Goal: Task Accomplishment & Management: Complete application form

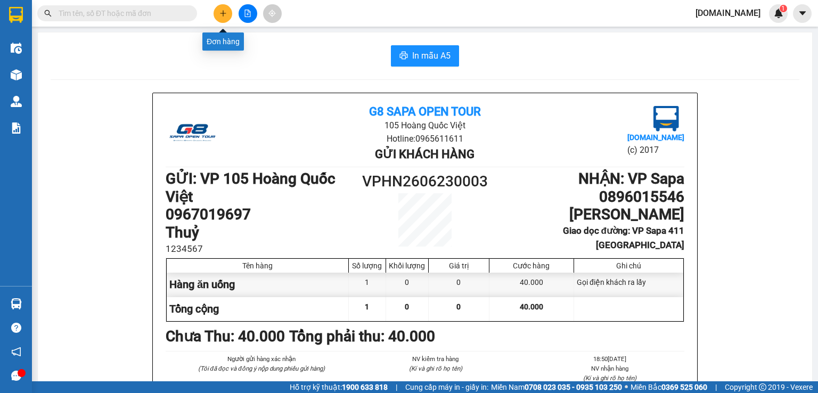
click at [225, 13] on icon "plus" at bounding box center [222, 13] width 7 height 7
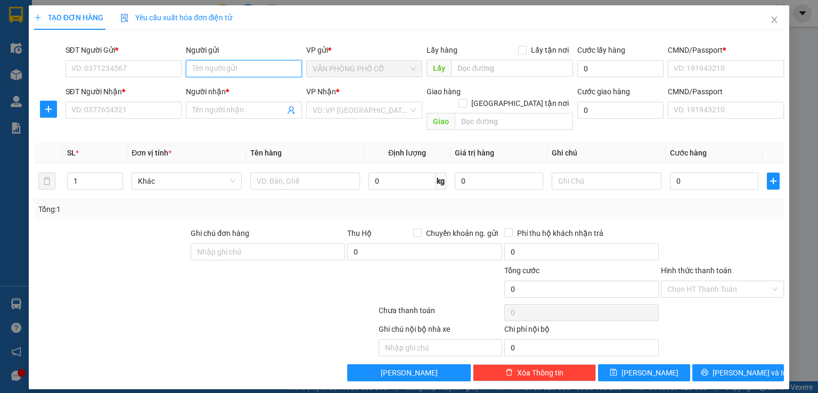
click at [230, 63] on input "Người gửi" at bounding box center [244, 68] width 116 height 17
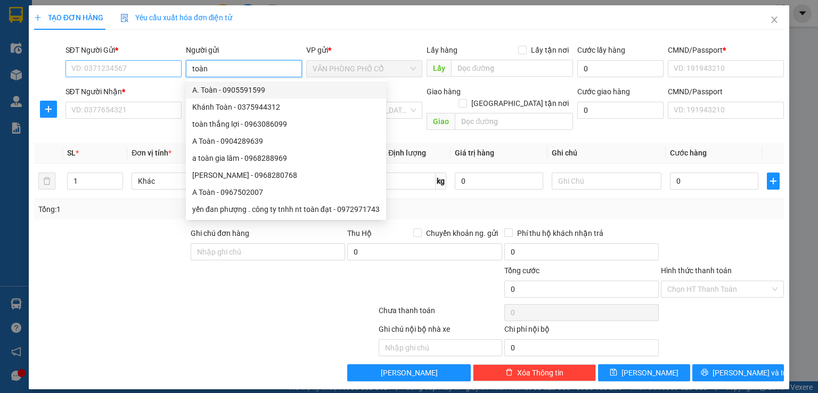
type input "toàn"
click at [124, 67] on input "SĐT Người Gửi *" at bounding box center [123, 68] width 116 height 17
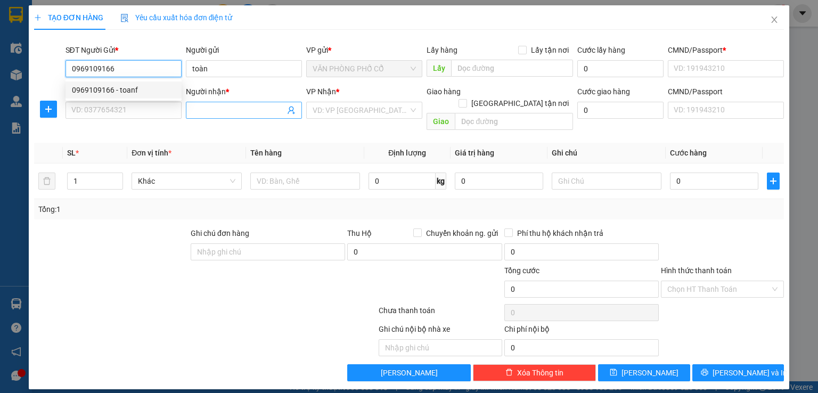
type input "0969109166"
click at [220, 112] on input "Người nhận *" at bounding box center [238, 110] width 93 height 12
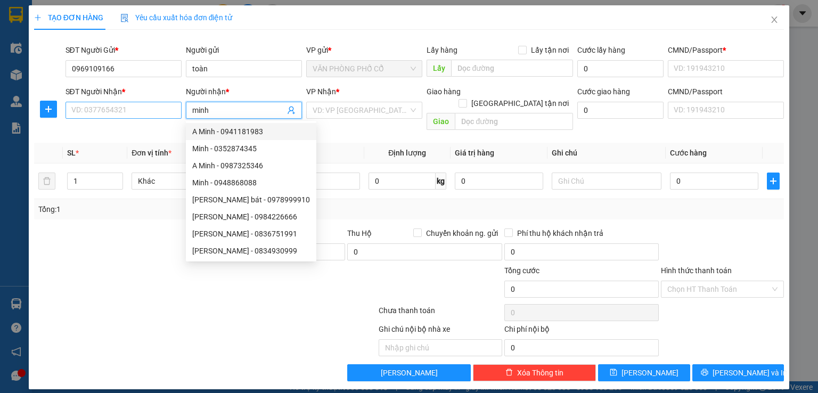
type input "minh"
click at [122, 108] on input "SĐT Người Nhận *" at bounding box center [123, 110] width 116 height 17
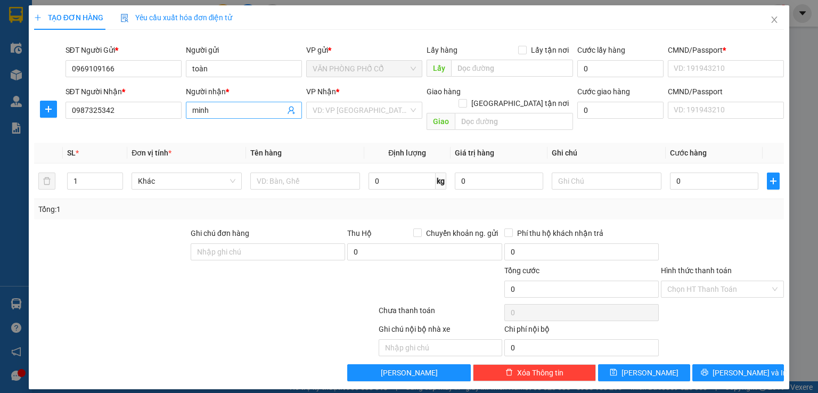
click at [237, 113] on input "minh" at bounding box center [238, 110] width 93 height 12
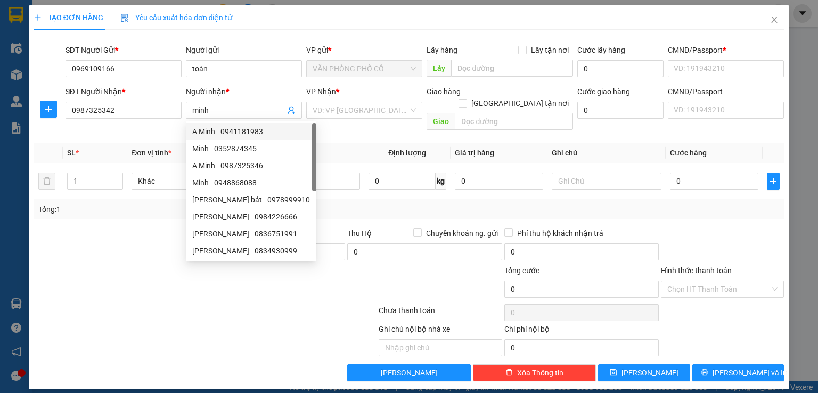
click at [321, 148] on th "Tên hàng" at bounding box center [305, 153] width 118 height 21
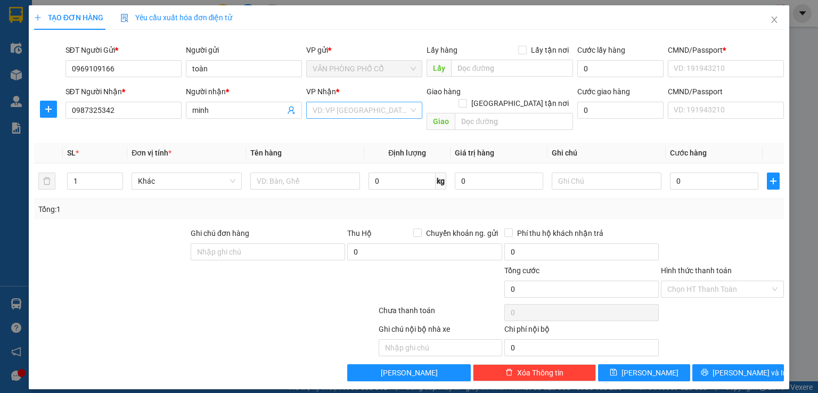
click at [393, 108] on input "search" at bounding box center [361, 110] width 96 height 16
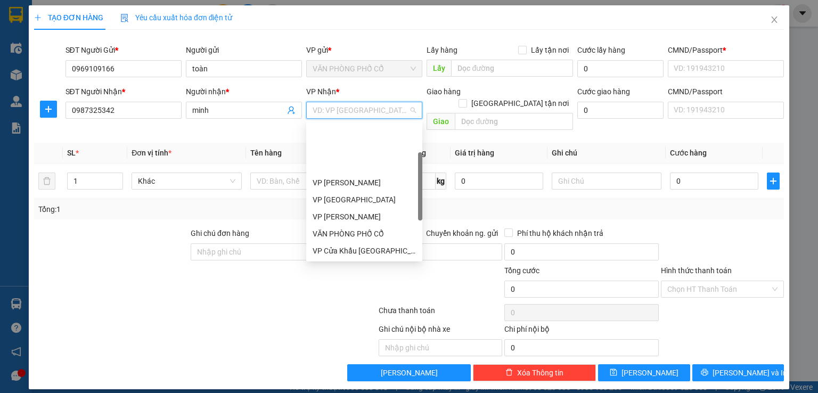
scroll to position [136, 0]
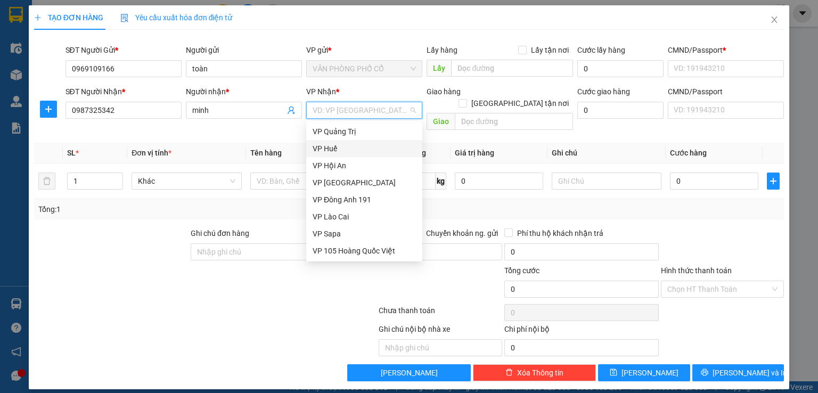
click at [339, 148] on div "VP Huế" at bounding box center [364, 149] width 103 height 12
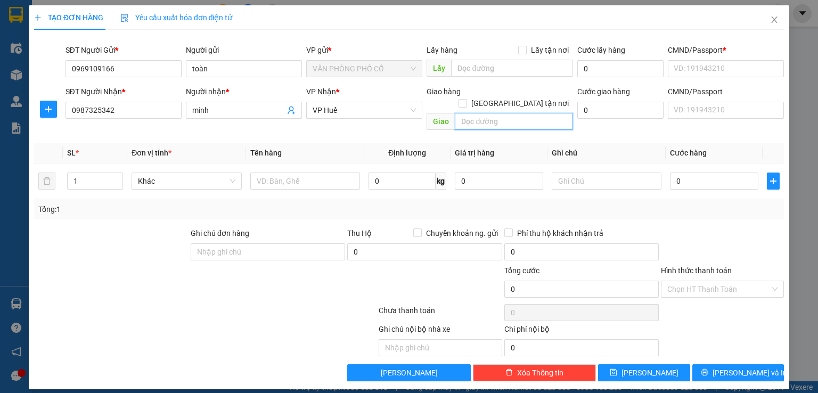
click at [487, 113] on input "text" at bounding box center [514, 121] width 118 height 17
click at [255, 302] on div at bounding box center [205, 312] width 345 height 21
click at [345, 105] on span "VP Huế" at bounding box center [364, 110] width 103 height 16
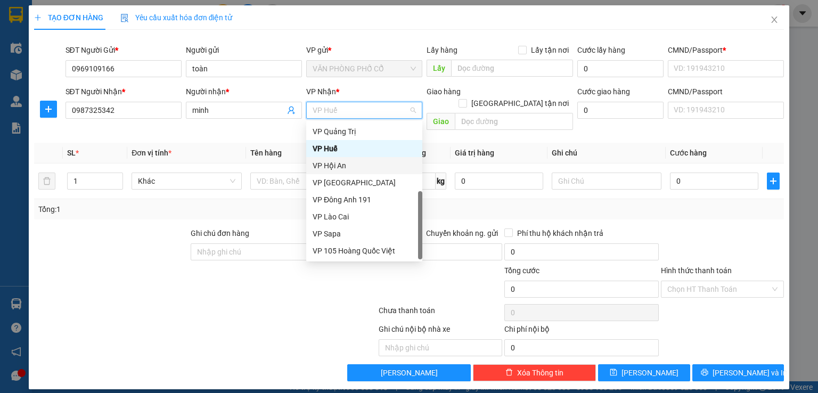
click at [340, 167] on div "VP Hội An" at bounding box center [364, 166] width 103 height 12
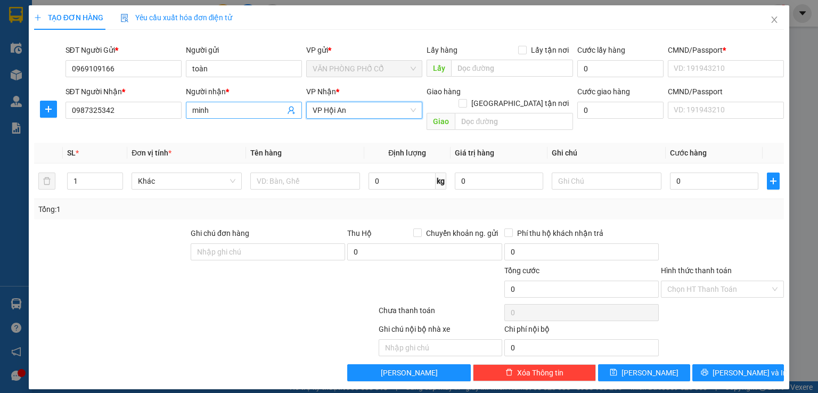
click at [248, 111] on input "minh" at bounding box center [238, 110] width 93 height 12
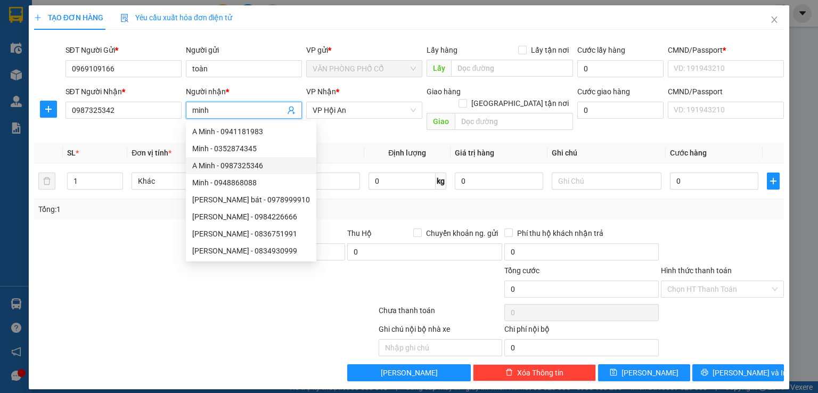
click at [211, 163] on div "A Minh - 0987325346" at bounding box center [251, 166] width 118 height 12
type input "0987325346"
type input "A Minh"
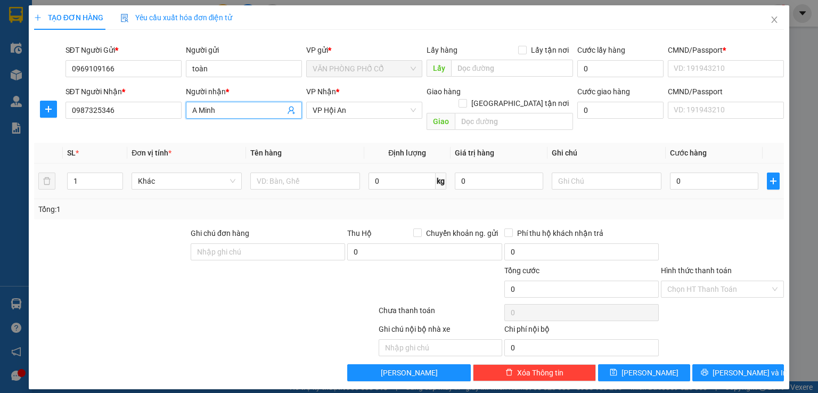
type input "Nhà Máy Oto Huế"
click at [234, 265] on div at bounding box center [142, 283] width 219 height 37
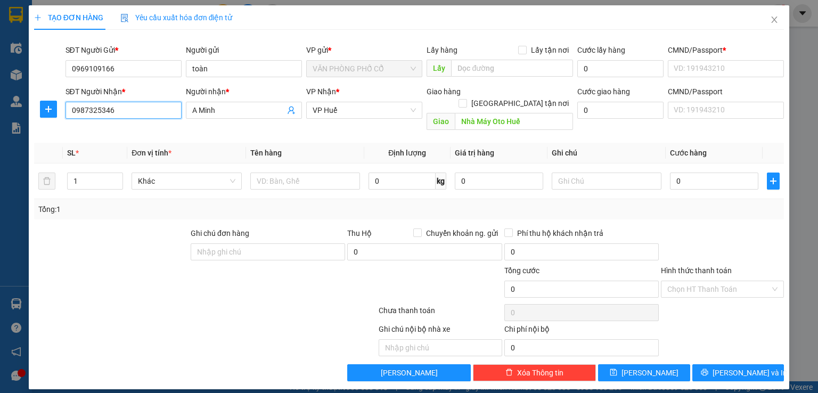
click at [153, 107] on input "0987325346" at bounding box center [123, 110] width 116 height 17
type input "0"
type input "9"
type input "0987325342"
click at [246, 109] on input "A Minh" at bounding box center [238, 110] width 93 height 12
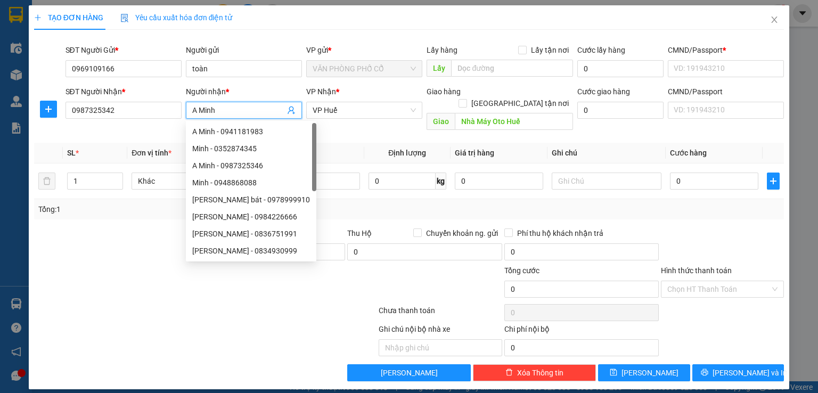
click at [200, 108] on input "A Minh" at bounding box center [238, 110] width 93 height 12
type input "A Minh"
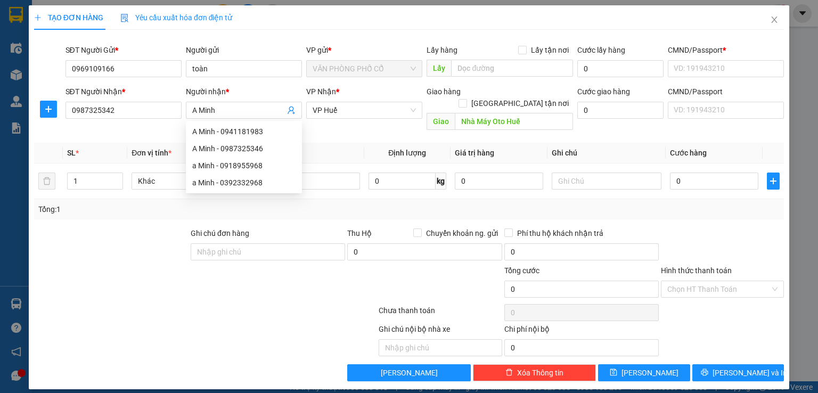
click at [134, 127] on div "Transit Pickup Surcharge Ids Transit Deliver Surcharge Ids Transit Deliver Surc…" at bounding box center [409, 209] width 750 height 343
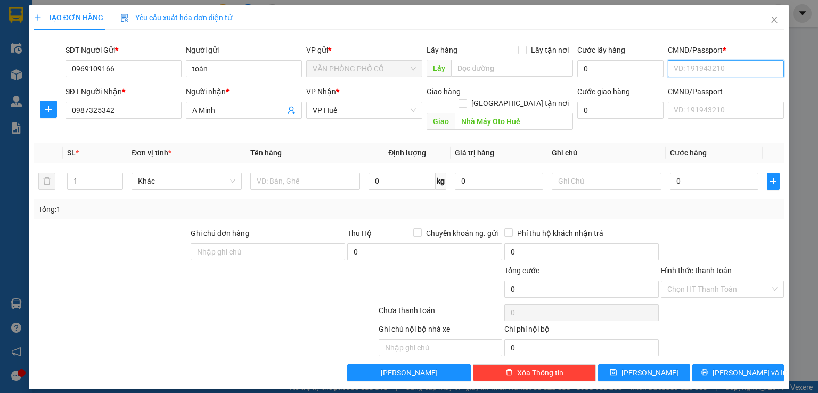
click at [716, 64] on input "CMND/Passport *" at bounding box center [726, 68] width 116 height 17
click at [714, 95] on div "123456789 | Không có địa chỉ" at bounding box center [725, 90] width 103 height 12
type input "123456789"
click at [711, 112] on input "CMND/Passport" at bounding box center [726, 110] width 116 height 17
click at [720, 111] on input "CMND/Passport" at bounding box center [726, 110] width 116 height 17
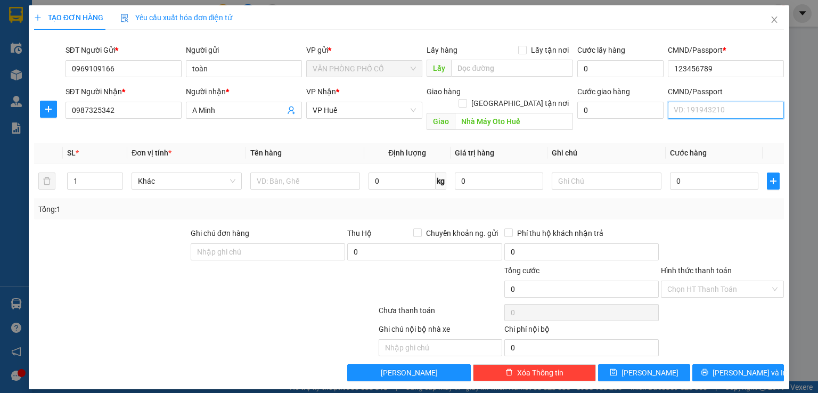
click at [741, 105] on input "CMND/Passport" at bounding box center [726, 110] width 116 height 17
click at [692, 111] on input "CMND/Passport" at bounding box center [726, 110] width 116 height 17
type input "123456789"
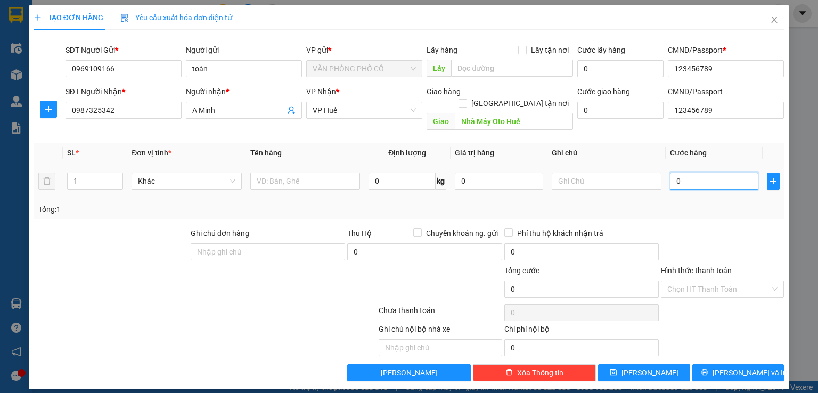
click at [707, 173] on input "0" at bounding box center [714, 181] width 88 height 17
type input "2"
type input "20"
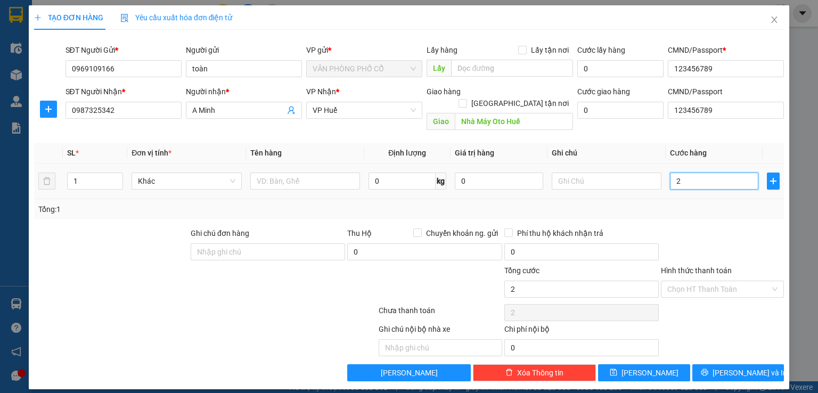
type input "20"
type input "200"
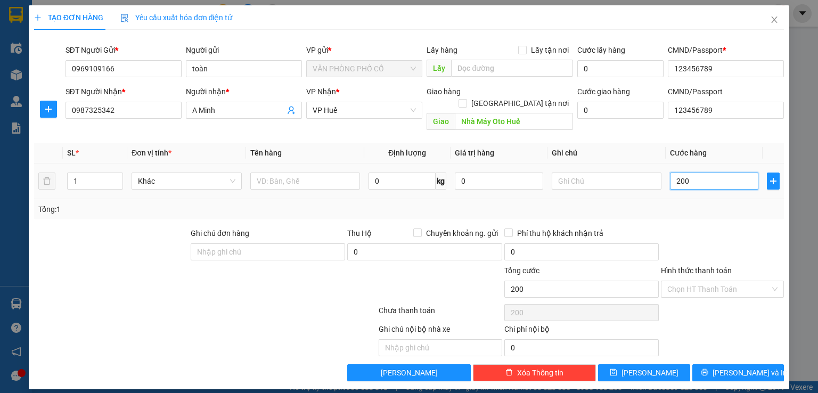
type input "2.000"
type input "20.000"
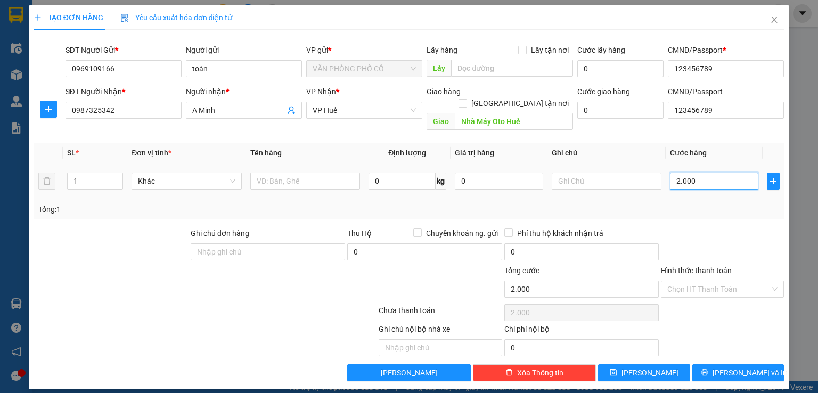
type input "20.000"
type input "200.000"
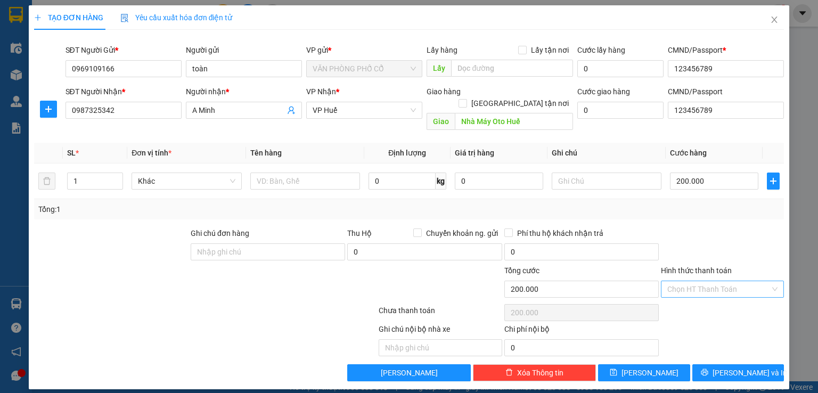
click at [711, 282] on input "Hình thức thanh toán" at bounding box center [718, 289] width 103 height 16
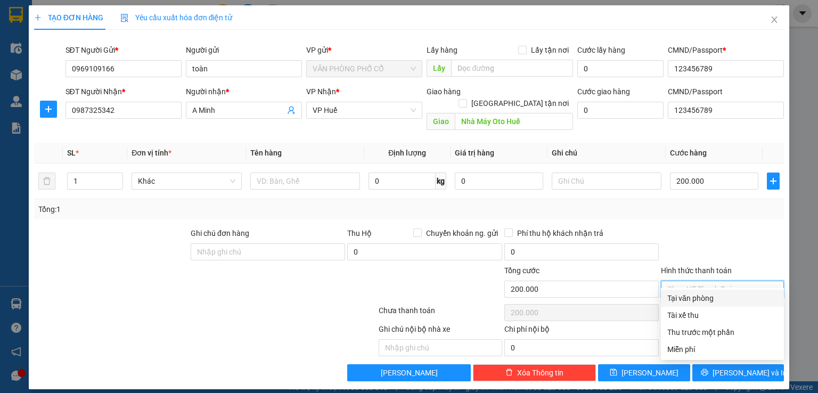
click at [706, 298] on div "Tại văn phòng" at bounding box center [722, 298] width 110 height 12
type input "0"
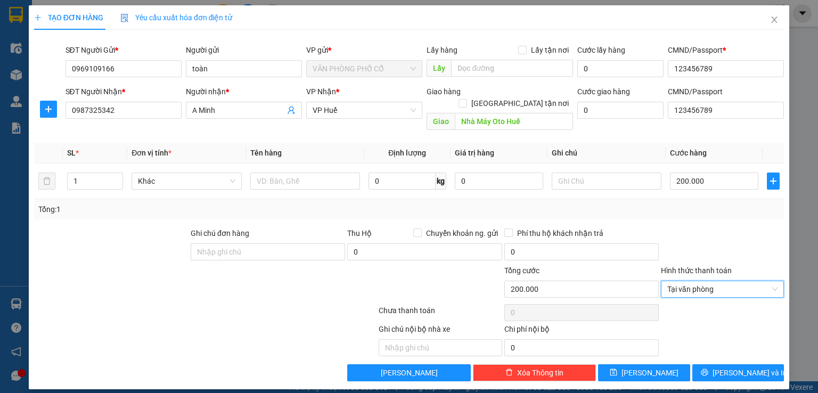
click at [720, 209] on div "Transit Pickup Surcharge Ids Transit Deliver Surcharge Ids Transit Deliver Surc…" at bounding box center [409, 209] width 750 height 343
click at [710, 364] on button "[PERSON_NAME] và In" at bounding box center [738, 372] width 92 height 17
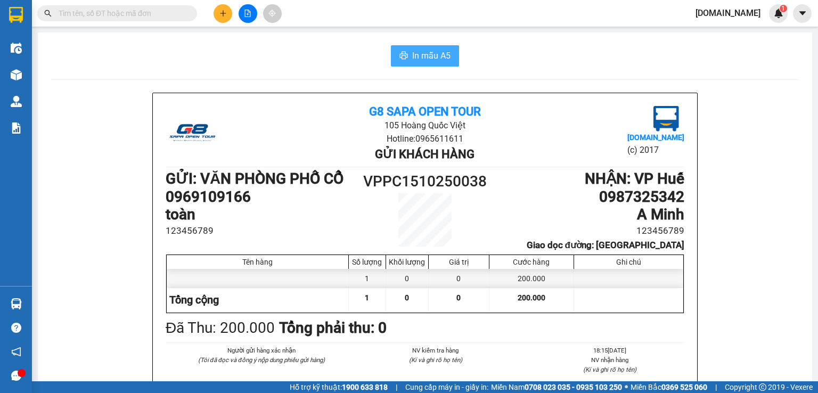
click at [422, 50] on span "In mẫu A5" at bounding box center [431, 55] width 38 height 13
